Goal: Information Seeking & Learning: Learn about a topic

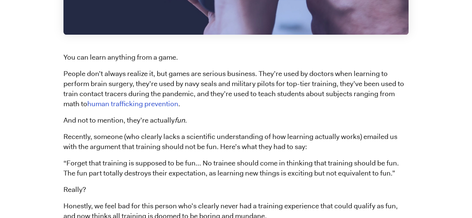
scroll to position [448, 0]
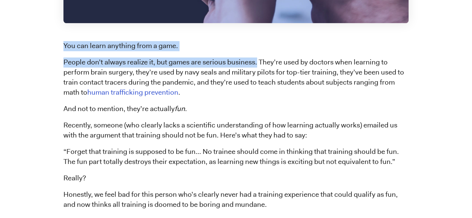
drag, startPoint x: 64, startPoint y: 44, endPoint x: 257, endPoint y: 64, distance: 193.7
copy span "You can learn anything from a game. People don’t always realize it, but games a…"
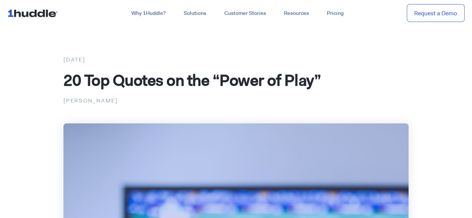
scroll to position [0, 0]
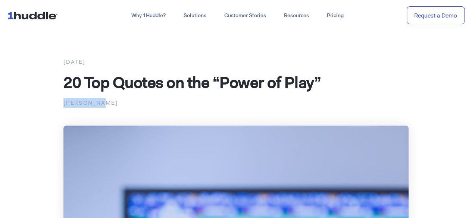
drag, startPoint x: 105, startPoint y: 103, endPoint x: 65, endPoint y: 104, distance: 40.3
click at [65, 104] on p "[PERSON_NAME]" at bounding box center [235, 103] width 345 height 10
copy p "[PERSON_NAME]"
drag, startPoint x: 121, startPoint y: 62, endPoint x: 65, endPoint y: 60, distance: 56.0
click at [65, 60] on div "[DATE]" at bounding box center [235, 62] width 345 height 10
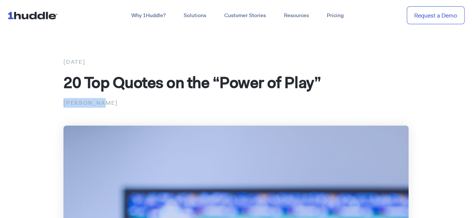
copy div "[DATE]"
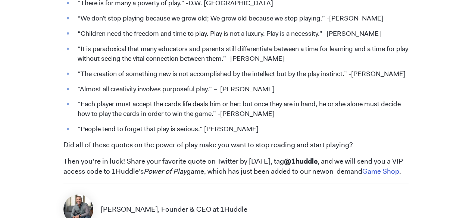
scroll to position [1046, 0]
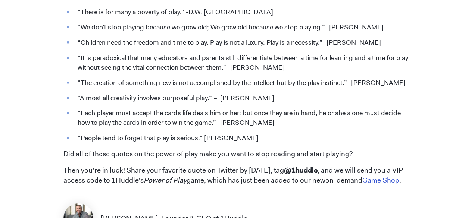
drag, startPoint x: 278, startPoint y: 101, endPoint x: 76, endPoint y: 100, distance: 201.7
click at [76, 100] on li "“Almost all creativity involves purposeful play.” – [PERSON_NAME]" at bounding box center [241, 99] width 335 height 10
copy li "“Almost all creativity involves purposeful play.” – [PERSON_NAME]"
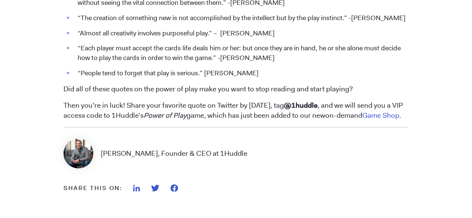
scroll to position [1120, 0]
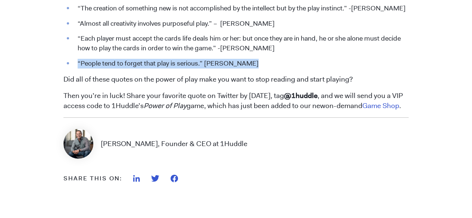
drag, startPoint x: 251, startPoint y: 65, endPoint x: 77, endPoint y: 65, distance: 174.0
click at [77, 65] on li "“People tend to forget that play is serious.” [PERSON_NAME]" at bounding box center [241, 64] width 335 height 10
copy li "“People tend to forget that play is serious.” [PERSON_NAME]"
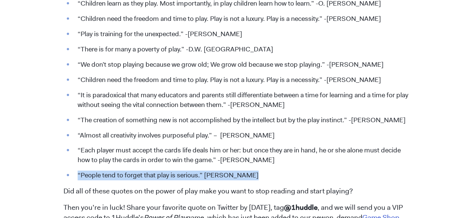
scroll to position [971, 0]
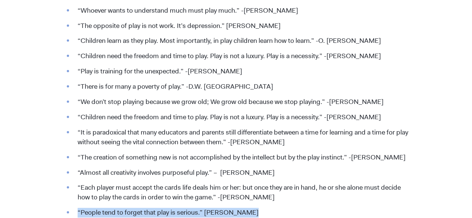
drag, startPoint x: 398, startPoint y: 103, endPoint x: 77, endPoint y: 105, distance: 320.8
click at [77, 105] on li "“We don’t stop playing because we grow old; We grow old because we stop playing…" at bounding box center [241, 102] width 335 height 10
copy li "“We don’t stop playing because we grow old; We grow old because we stop playing…"
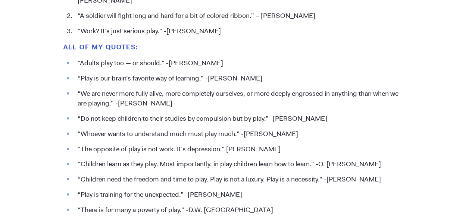
scroll to position [859, 0]
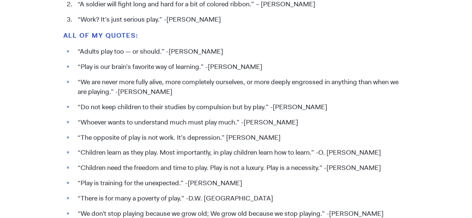
drag, startPoint x: 266, startPoint y: 68, endPoint x: 77, endPoint y: 68, distance: 188.6
click at [77, 68] on li "“Play is our brain’s favorite way of learning.” -[PERSON_NAME]" at bounding box center [241, 67] width 335 height 10
copy li "“Play is our brain’s favorite way of learning.” -[PERSON_NAME]"
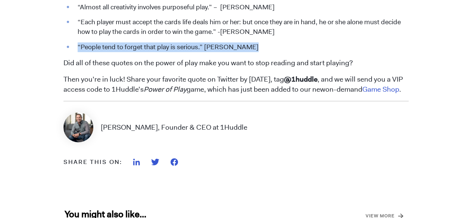
scroll to position [1158, 0]
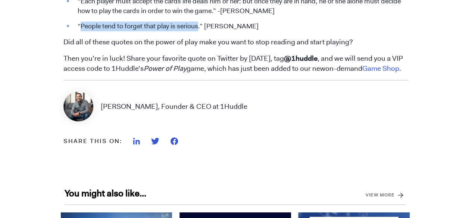
drag, startPoint x: 81, startPoint y: 27, endPoint x: 197, endPoint y: 28, distance: 115.8
click at [197, 28] on li "“People tend to forget that play is serious.” [PERSON_NAME]" at bounding box center [241, 27] width 335 height 10
copy li "People tend to forget that play is serious"
